Goal: Transaction & Acquisition: Obtain resource

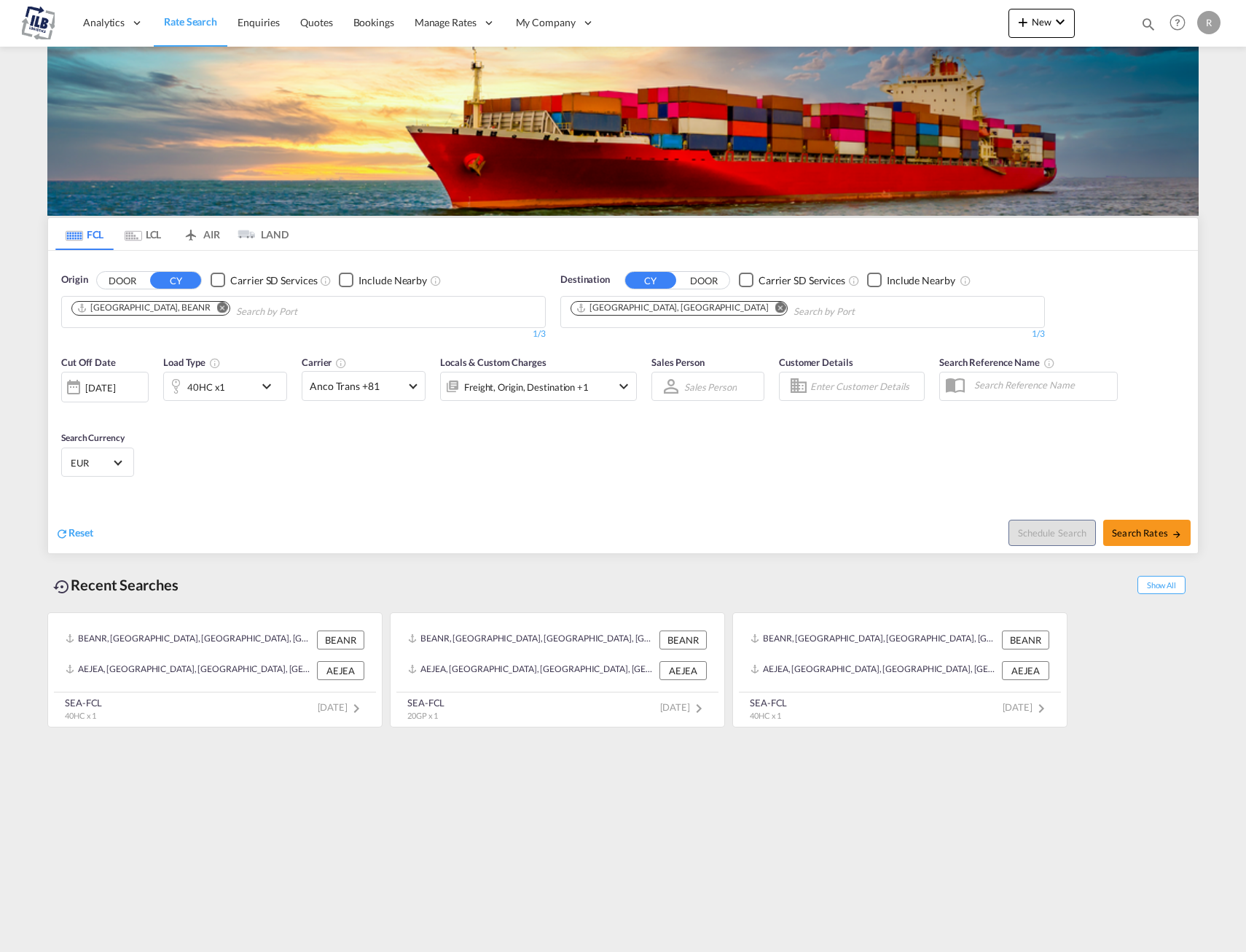
click at [137, 277] on button "DOOR" at bounding box center [122, 280] width 51 height 16
click at [165, 312] on input "Search by Door" at bounding box center [141, 312] width 139 height 24
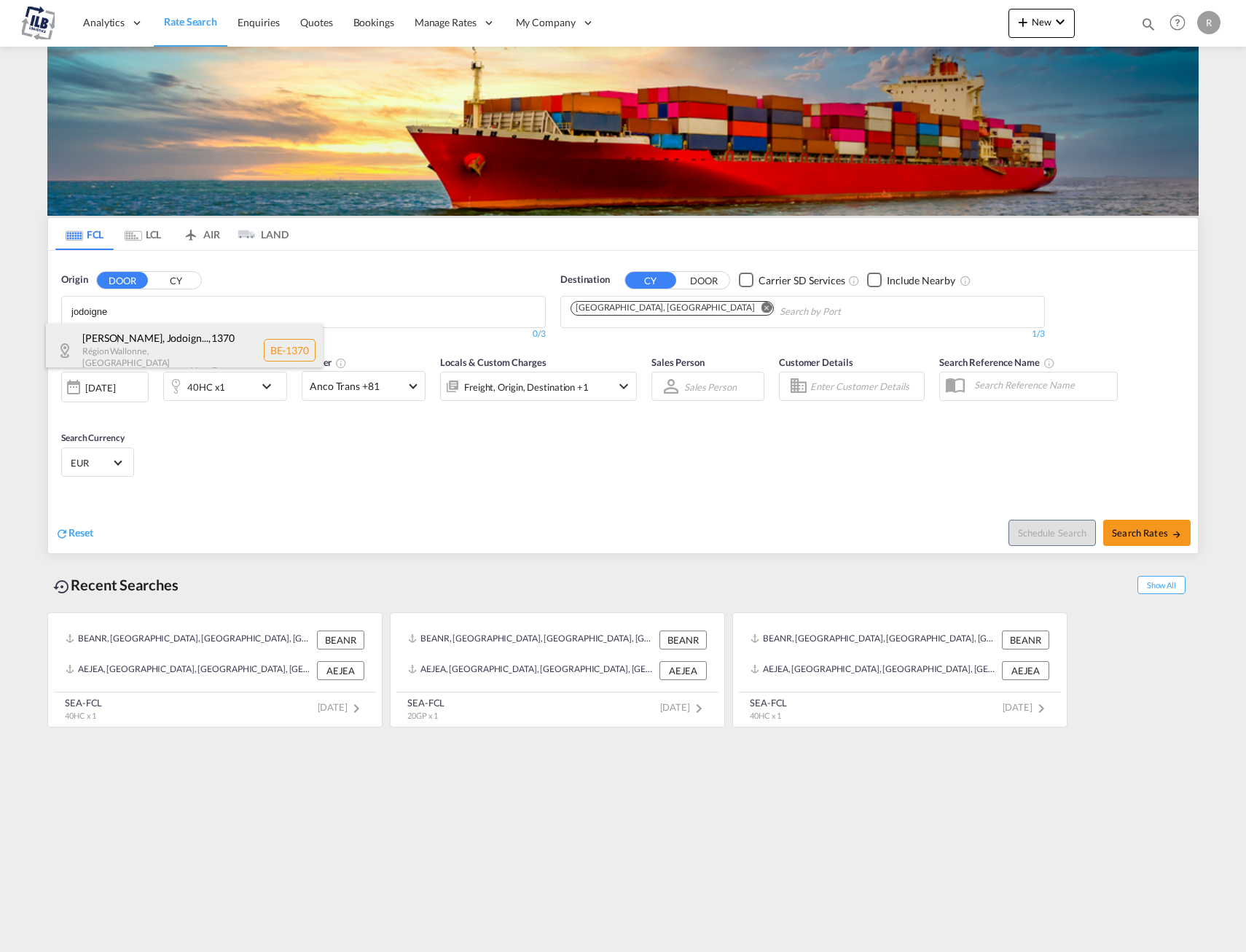
type input "jodoigne"
click at [221, 341] on div "Jodoigne, Jodoign... , 1370 Région [GEOGRAPHIC_DATA] , [GEOGRAPHIC_DATA] BE-1370" at bounding box center [184, 350] width 277 height 53
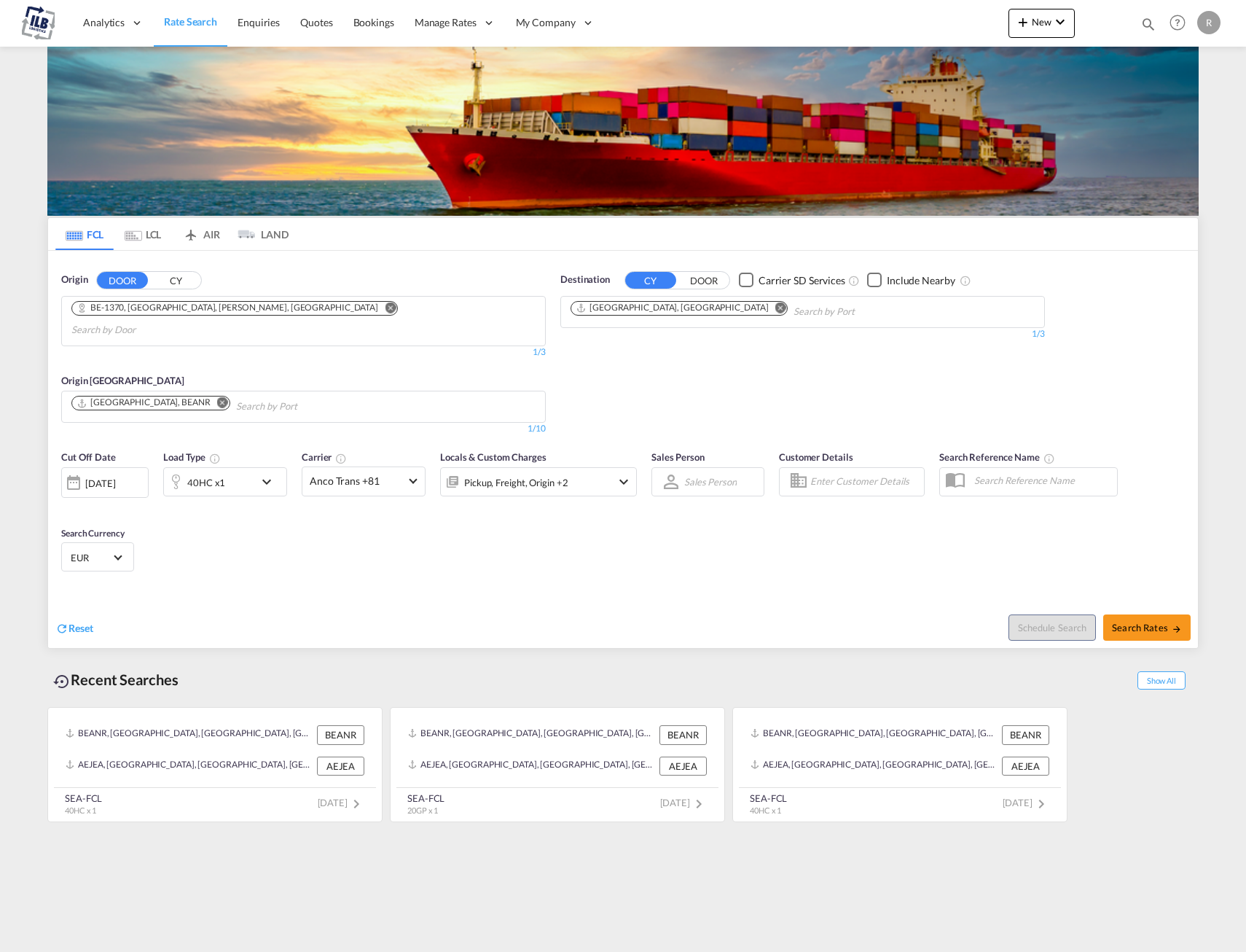
click at [776, 308] on md-icon "Remove" at bounding box center [781, 307] width 11 height 11
click at [664, 307] on body "Analytics Dashboard Rate Search Enquiries Quotes Bookings" at bounding box center [623, 476] width 1246 height 952
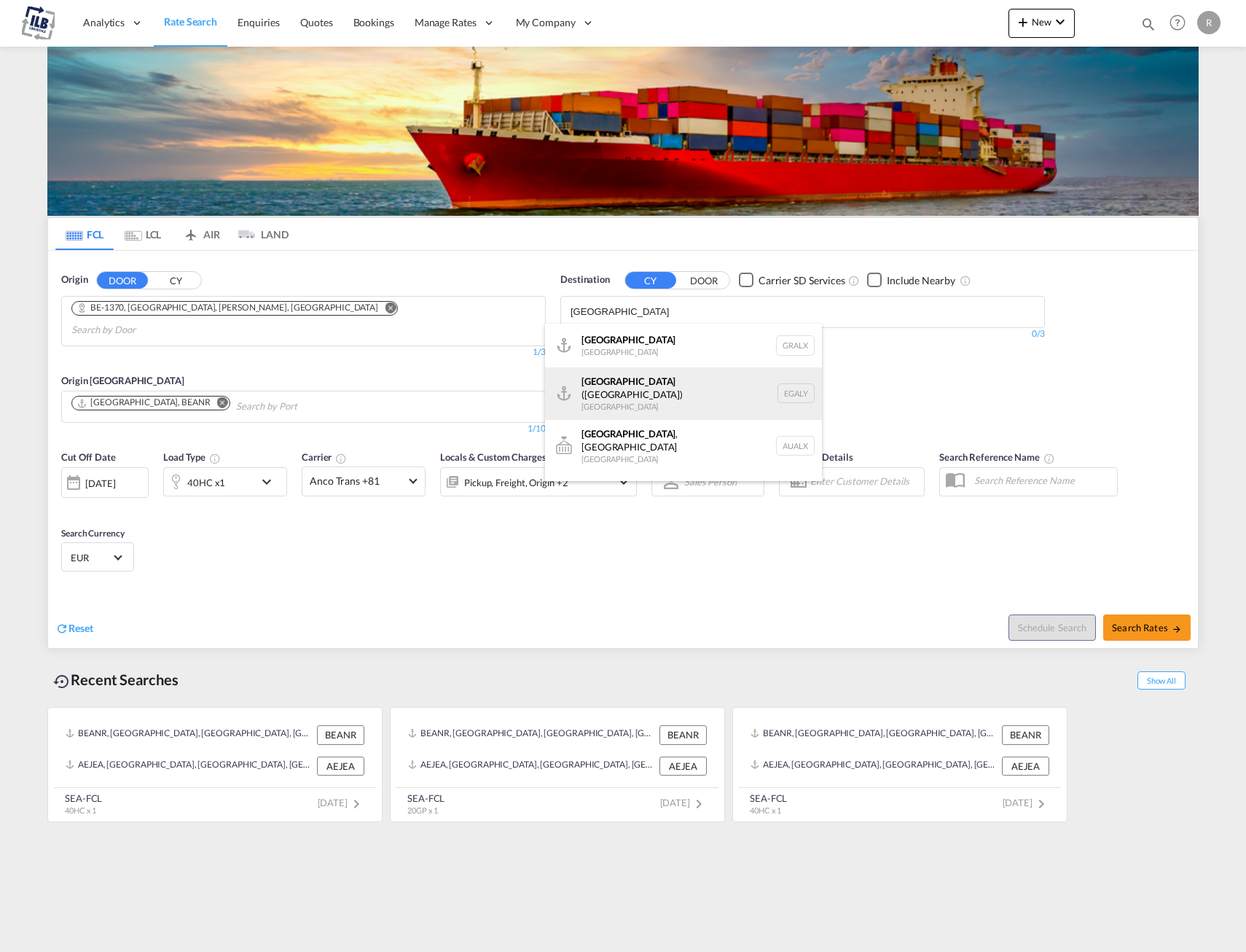
type input "[GEOGRAPHIC_DATA]"
click at [664, 389] on div "Alexandria ([GEOGRAPHIC_DATA]) [GEOGRAPHIC_DATA] EGALY" at bounding box center [683, 393] width 277 height 52
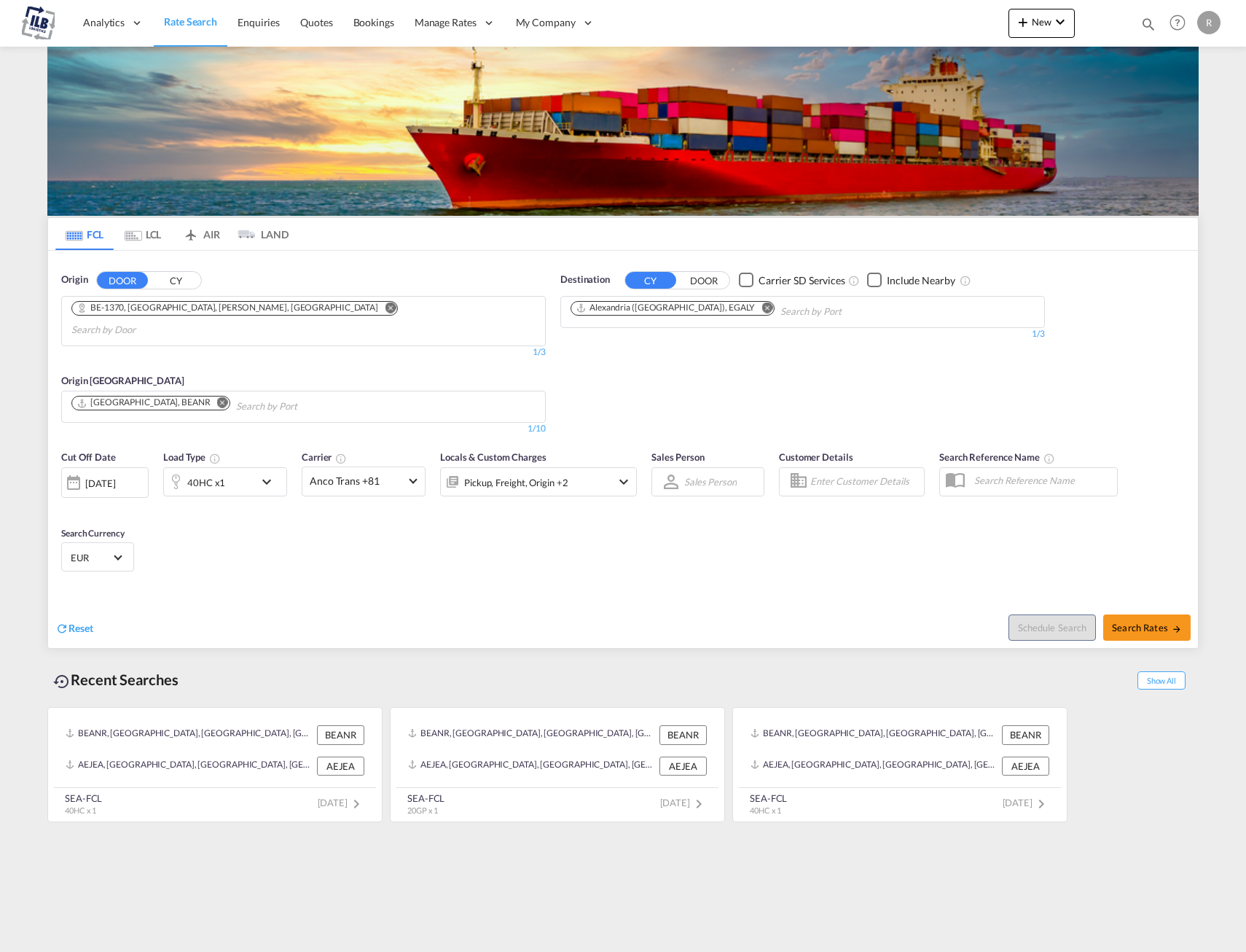
click at [275, 473] on md-icon "icon-chevron-down" at bounding box center [269, 481] width 25 height 17
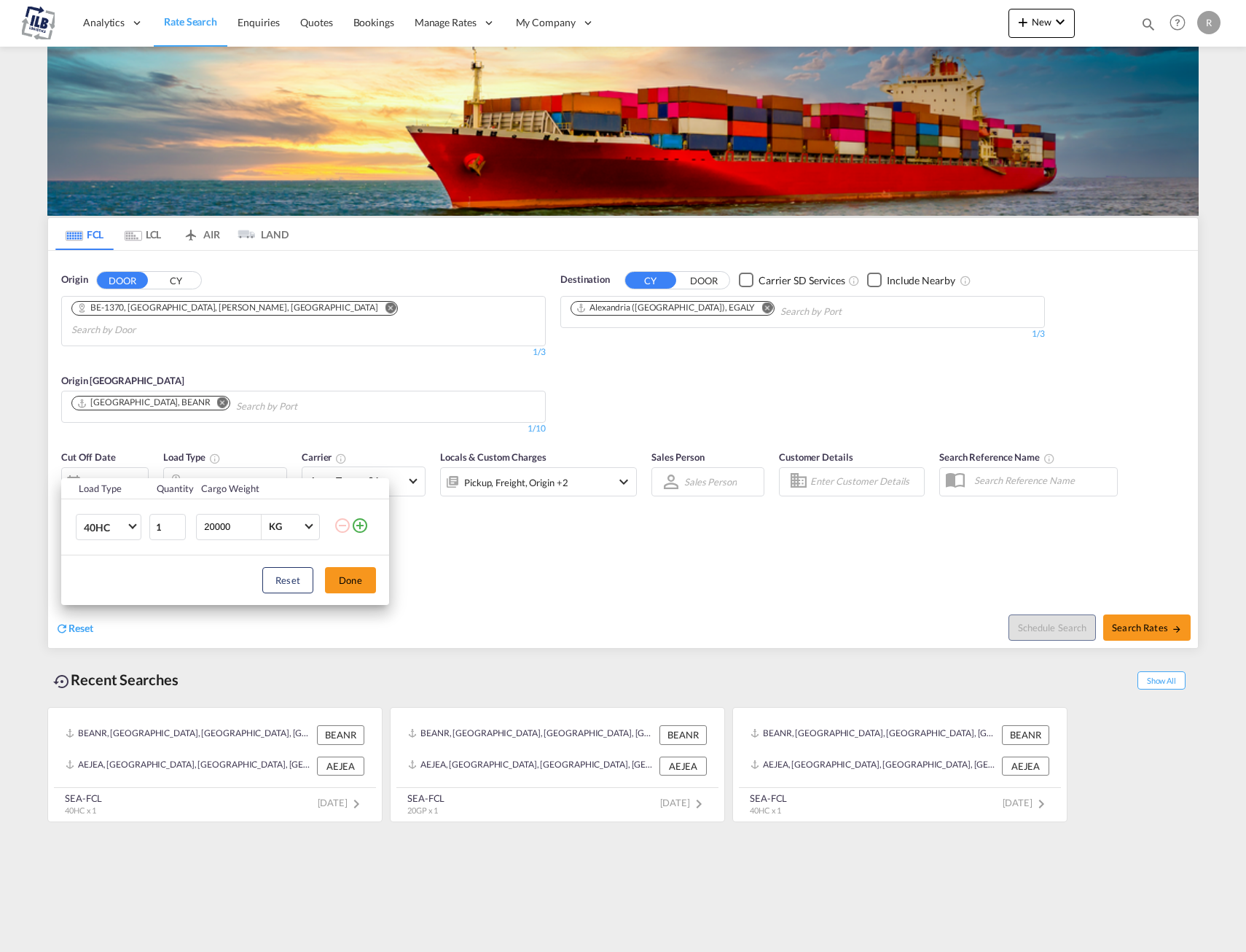
click at [273, 460] on div "Load Type Quantity Cargo Weight 40HC 20GP 40GP 40HC 45HC 20RE 40RE 40HR 20OT 40…" at bounding box center [623, 476] width 1246 height 952
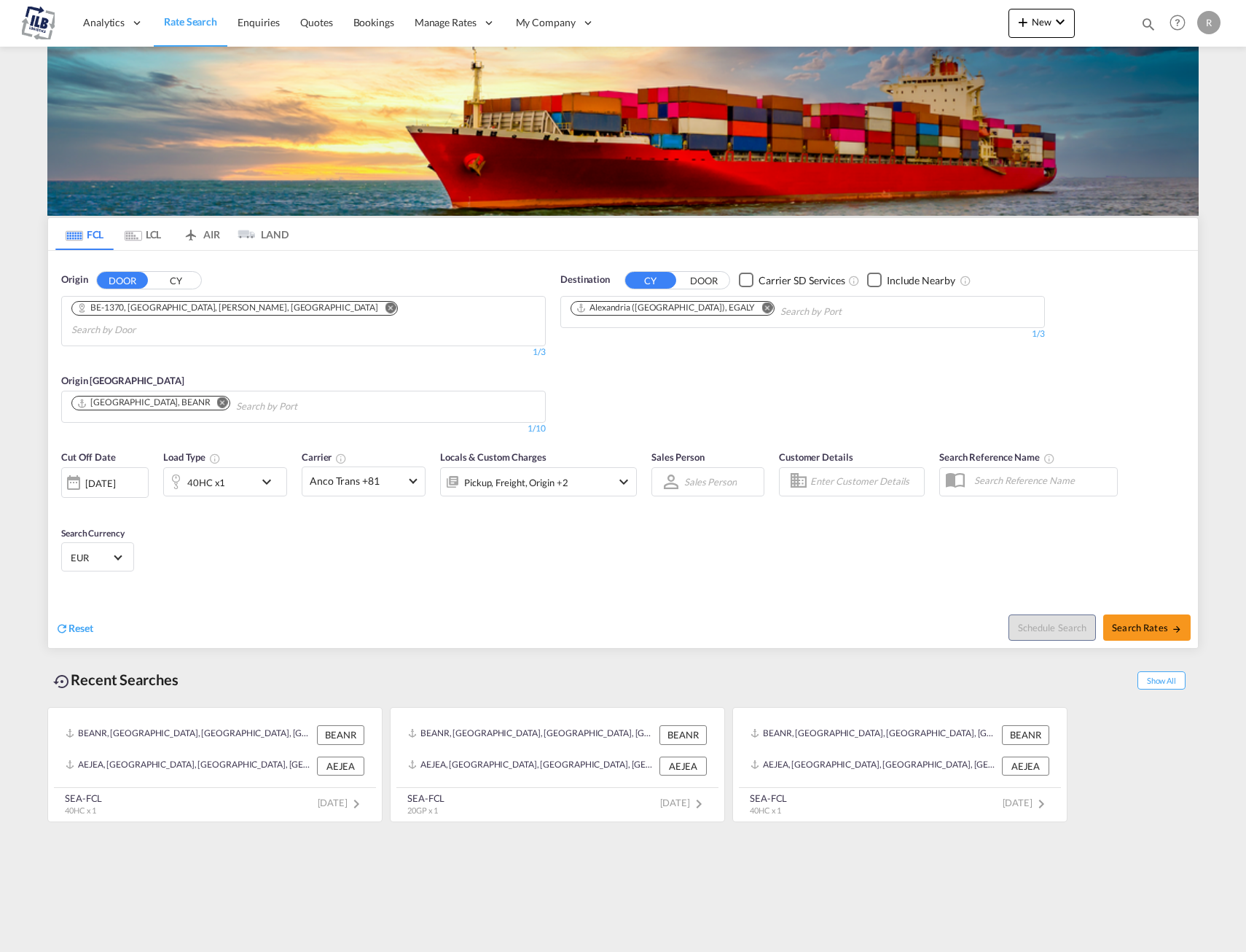
click at [493, 530] on div "Cut Off Date [DATE] [DATE] Load Type 40HC x1 Carrier Anco Trans +81 Online Rate…" at bounding box center [623, 513] width 1150 height 143
click at [407, 467] on md-select-value "Anco Trans +81" at bounding box center [364, 481] width 122 height 28
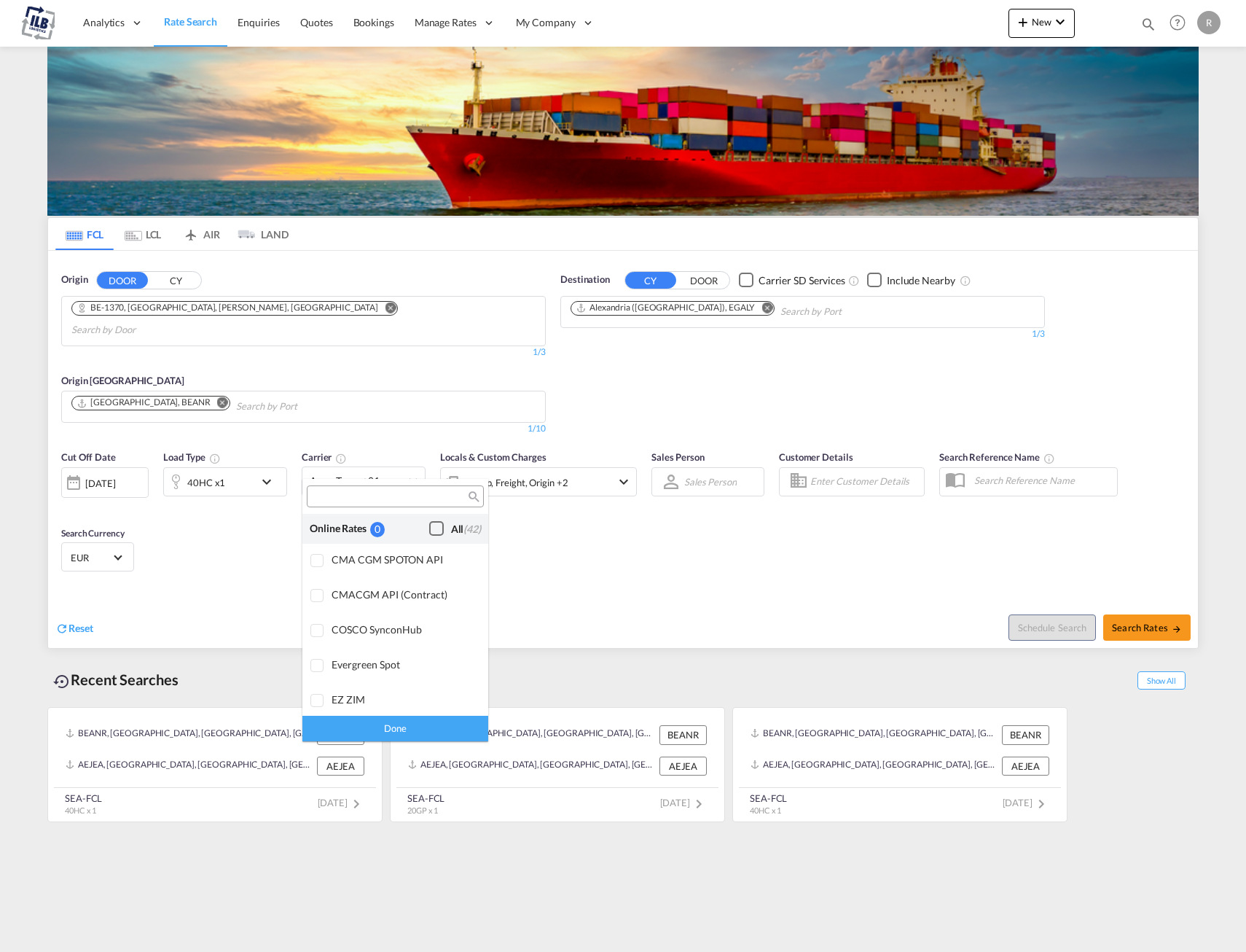
click at [429, 529] on div "Checkbox No Ink" at bounding box center [437, 528] width 15 height 15
click at [603, 532] on md-backdrop at bounding box center [623, 476] width 1246 height 952
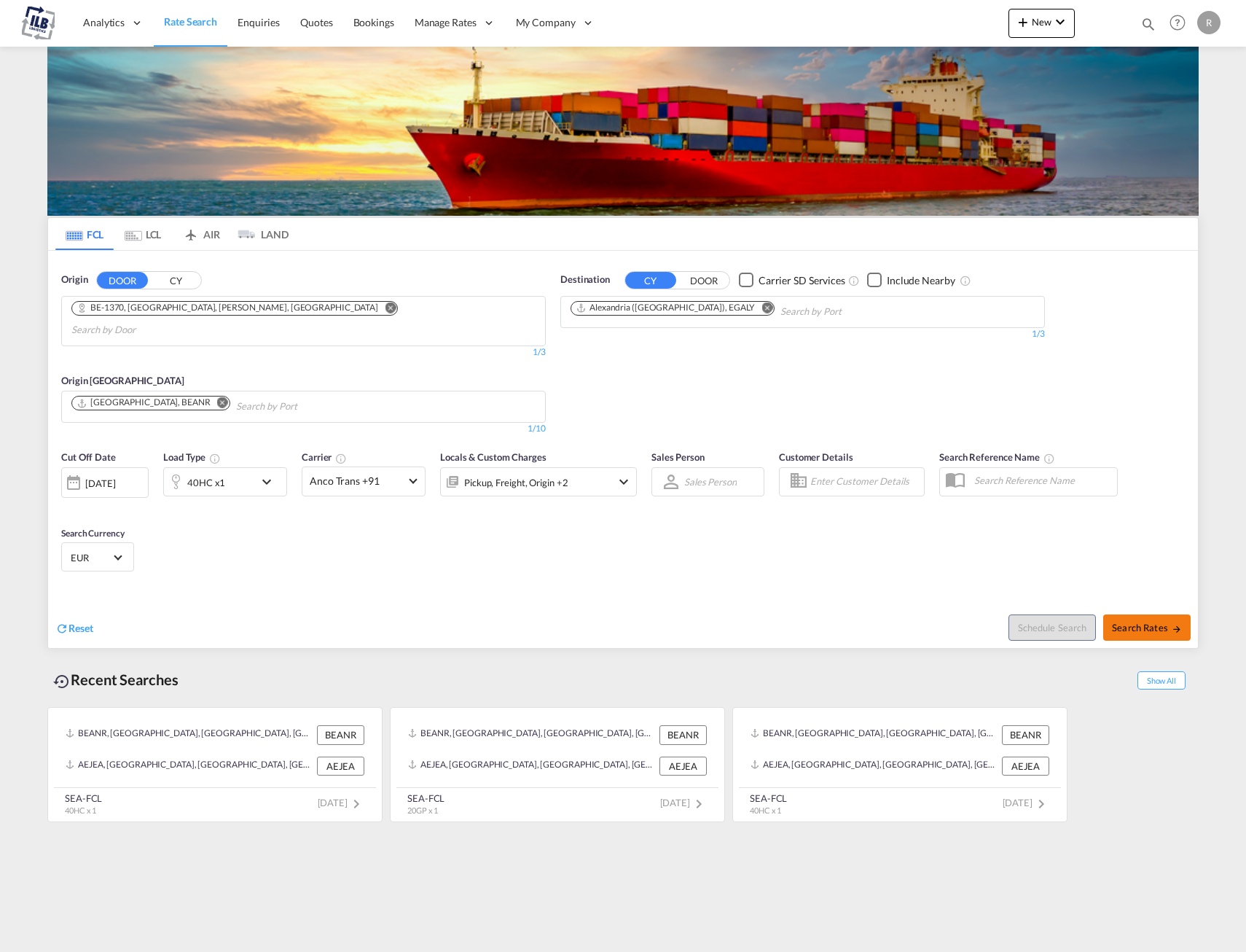
click at [1154, 621] on span "Search Rates" at bounding box center [1146, 627] width 70 height 12
type input "1370 to EGALY / [DATE]"
